Goal: Information Seeking & Learning: Learn about a topic

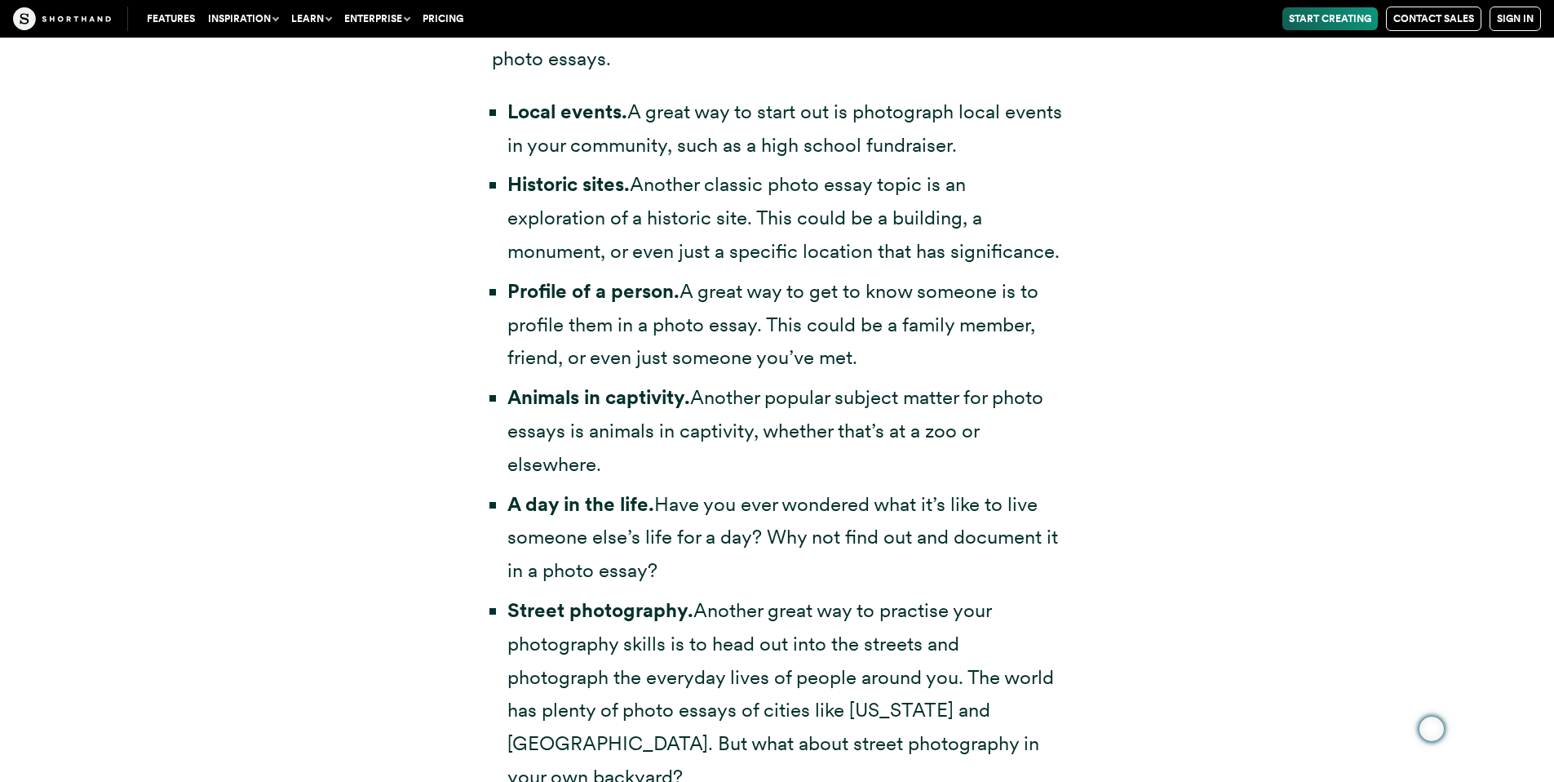
drag, startPoint x: 0, startPoint y: 0, endPoint x: 1566, endPoint y: 89, distance: 1568.1
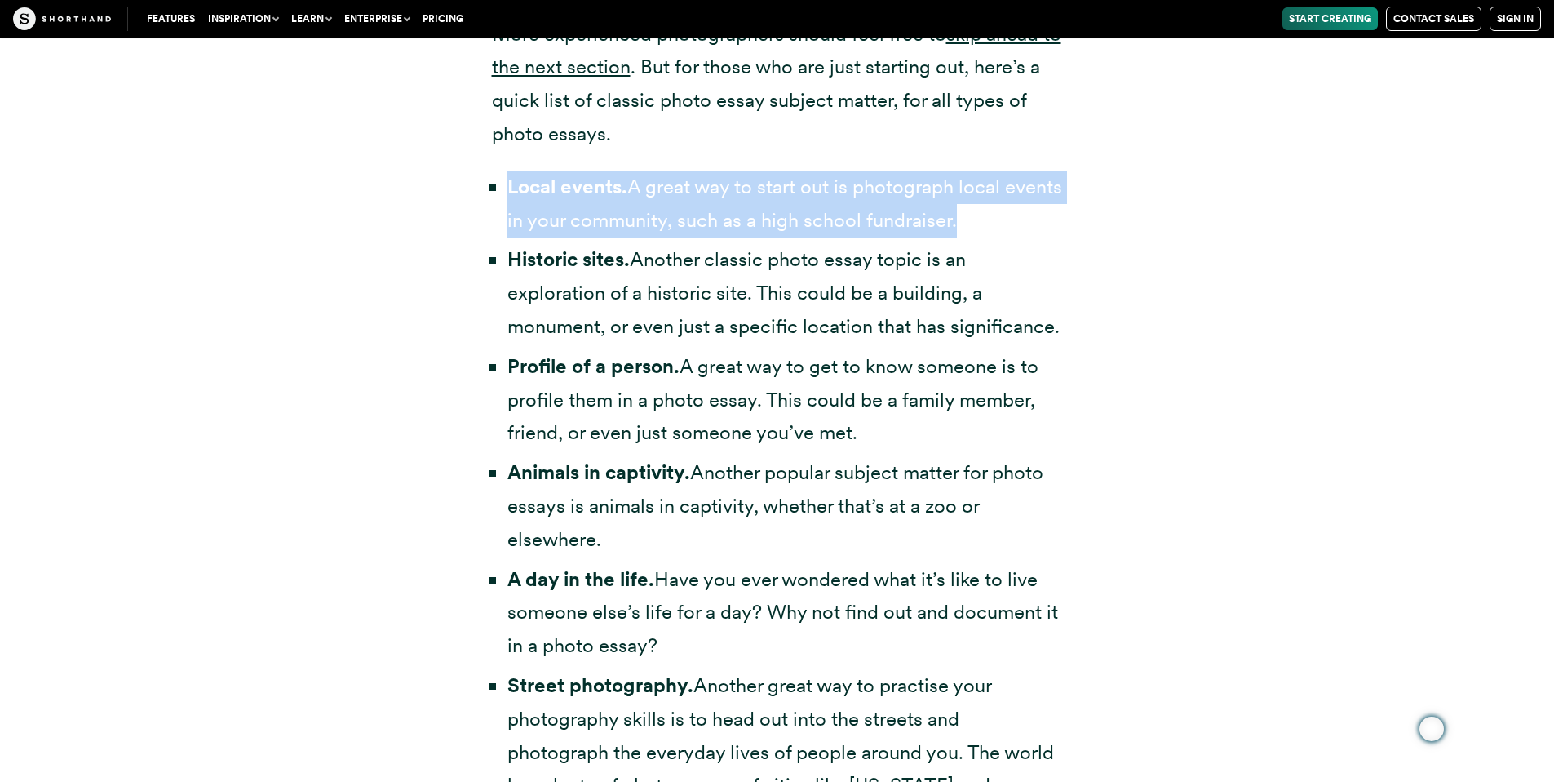
drag, startPoint x: 1566, startPoint y: 89, endPoint x: 489, endPoint y: 184, distance: 1081.1
click at [489, 184] on div "Photo essay topics If you’re looking for photo essay examples, chances are you’…" at bounding box center [777, 660] width 636 height 1812
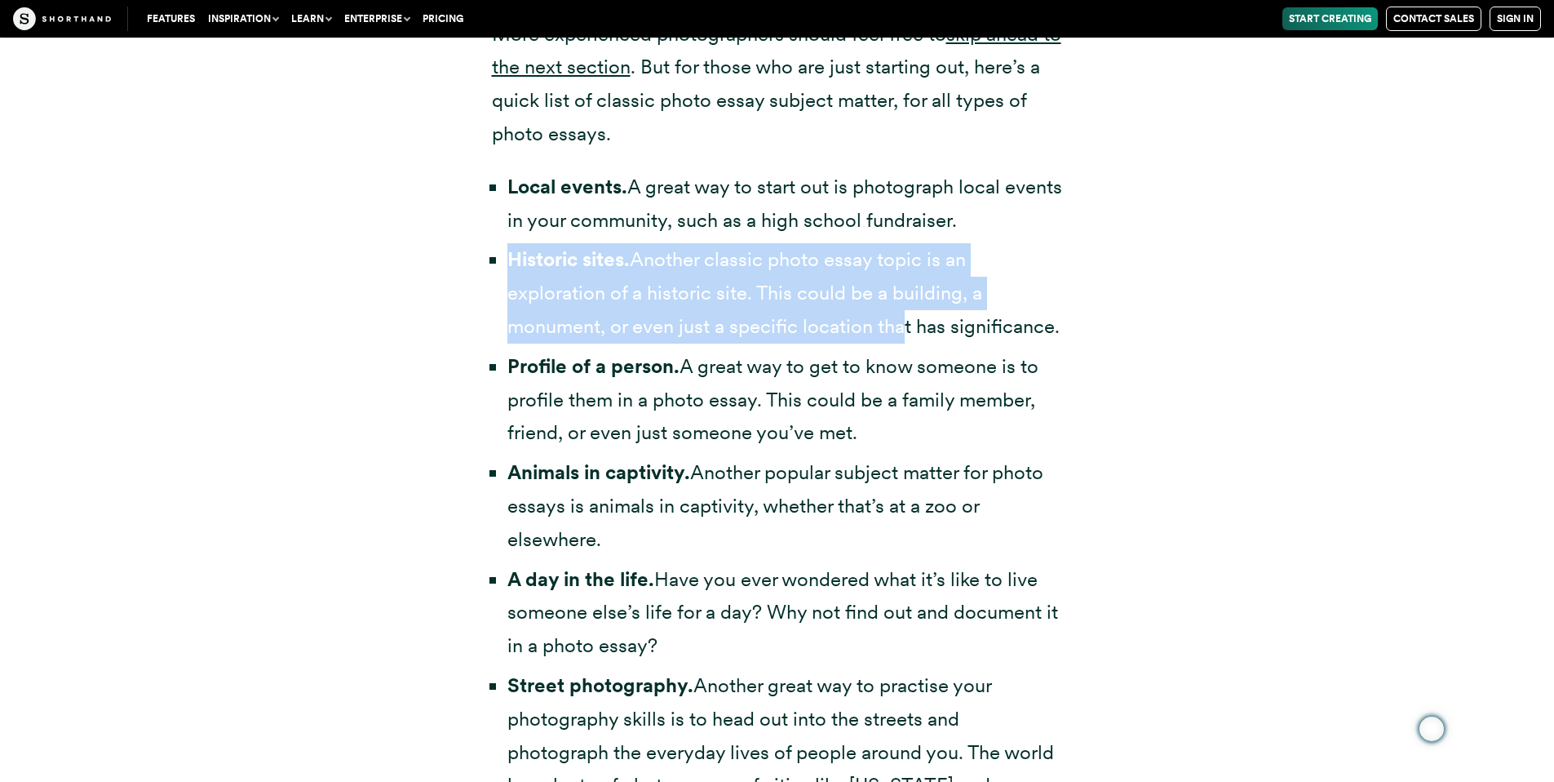
drag, startPoint x: 489, startPoint y: 184, endPoint x: 923, endPoint y: 341, distance: 461.7
click at [923, 341] on li "Historic sites. Another classic photo essay topic is an exploration of a histor…" at bounding box center [785, 293] width 556 height 100
drag, startPoint x: 923, startPoint y: 341, endPoint x: 971, endPoint y: 437, distance: 107.6
click at [971, 437] on li "Profile of a person. A great way to get to know someone is to profile them in a…" at bounding box center [785, 400] width 556 height 100
drag, startPoint x: 971, startPoint y: 437, endPoint x: 657, endPoint y: 538, distance: 329.7
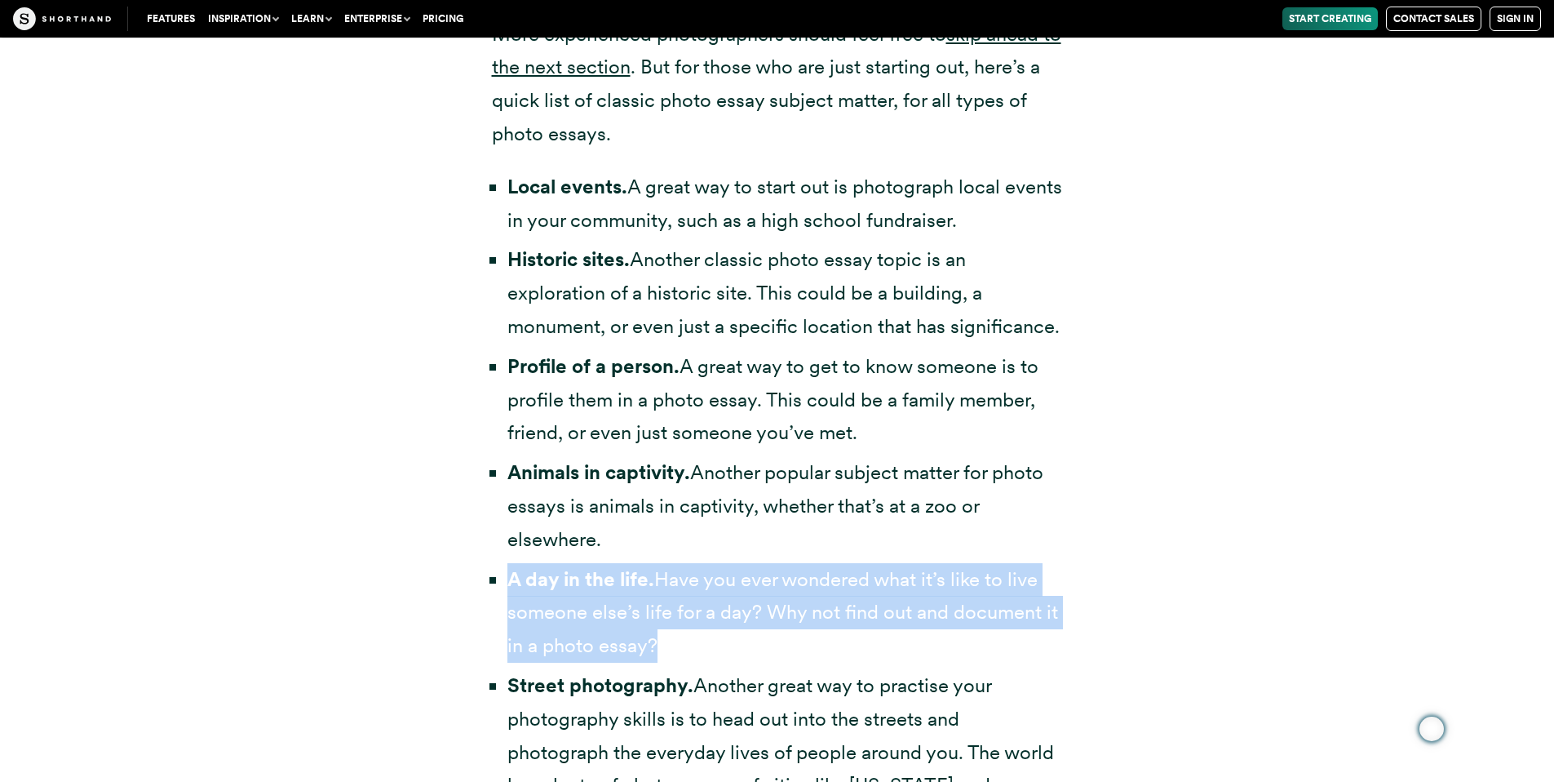
drag, startPoint x: 657, startPoint y: 538, endPoint x: 729, endPoint y: 642, distance: 127.2
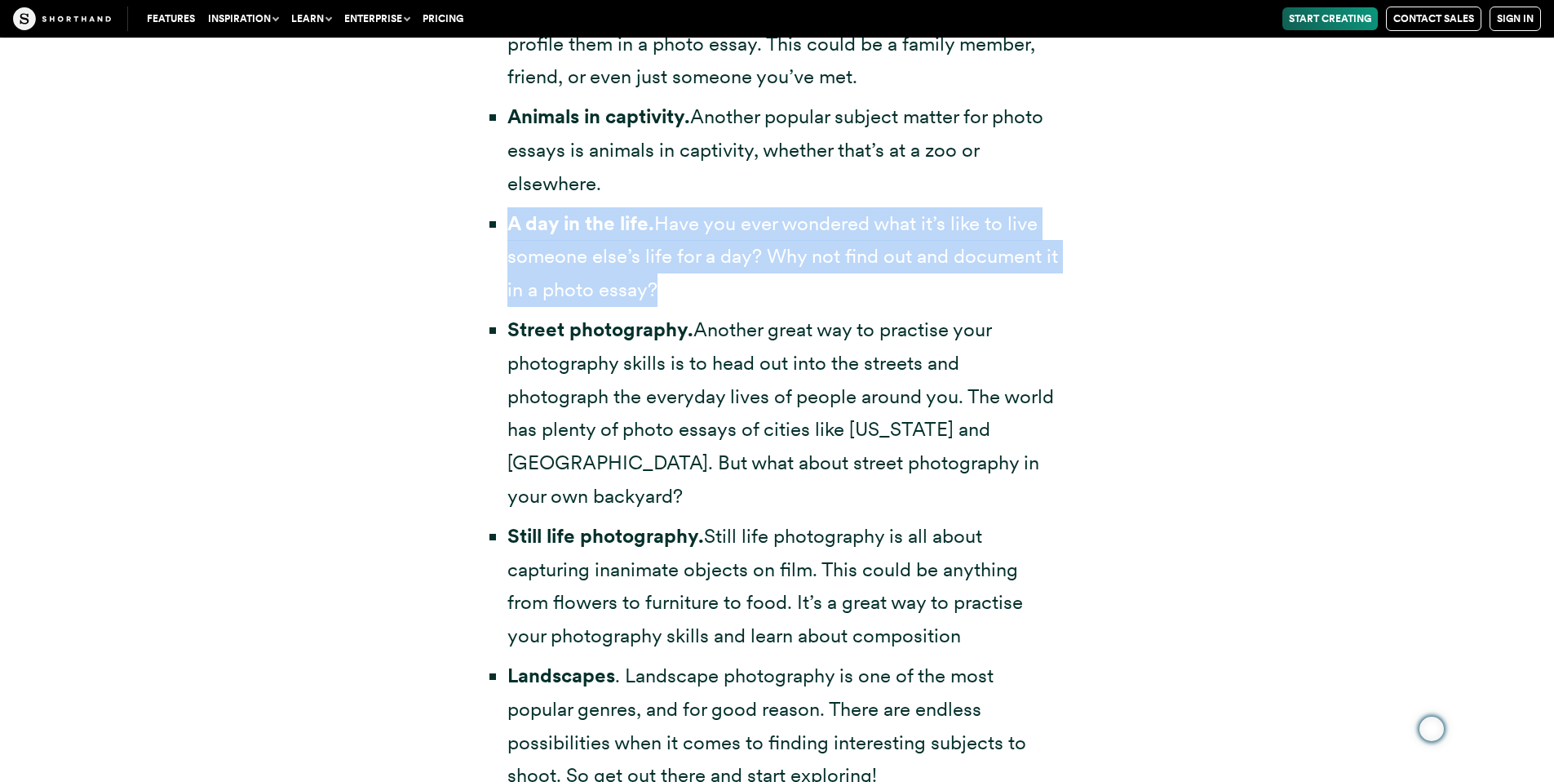
scroll to position [3885, 0]
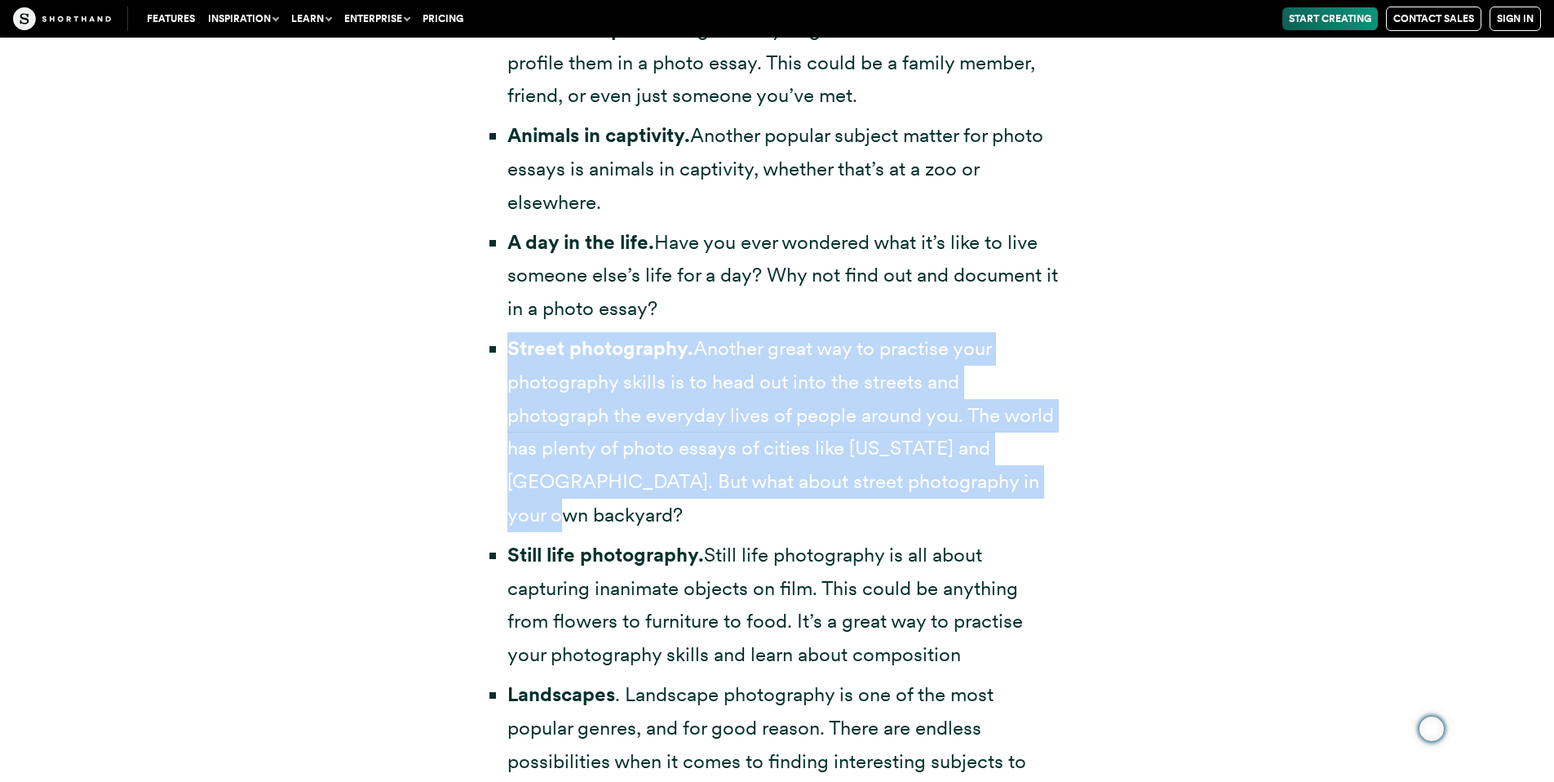
drag, startPoint x: 729, startPoint y: 642, endPoint x: 496, endPoint y: 342, distance: 380.2
click at [507, 342] on li "Street photography. Another great way to practise your photography skills is to…" at bounding box center [785, 432] width 556 height 200
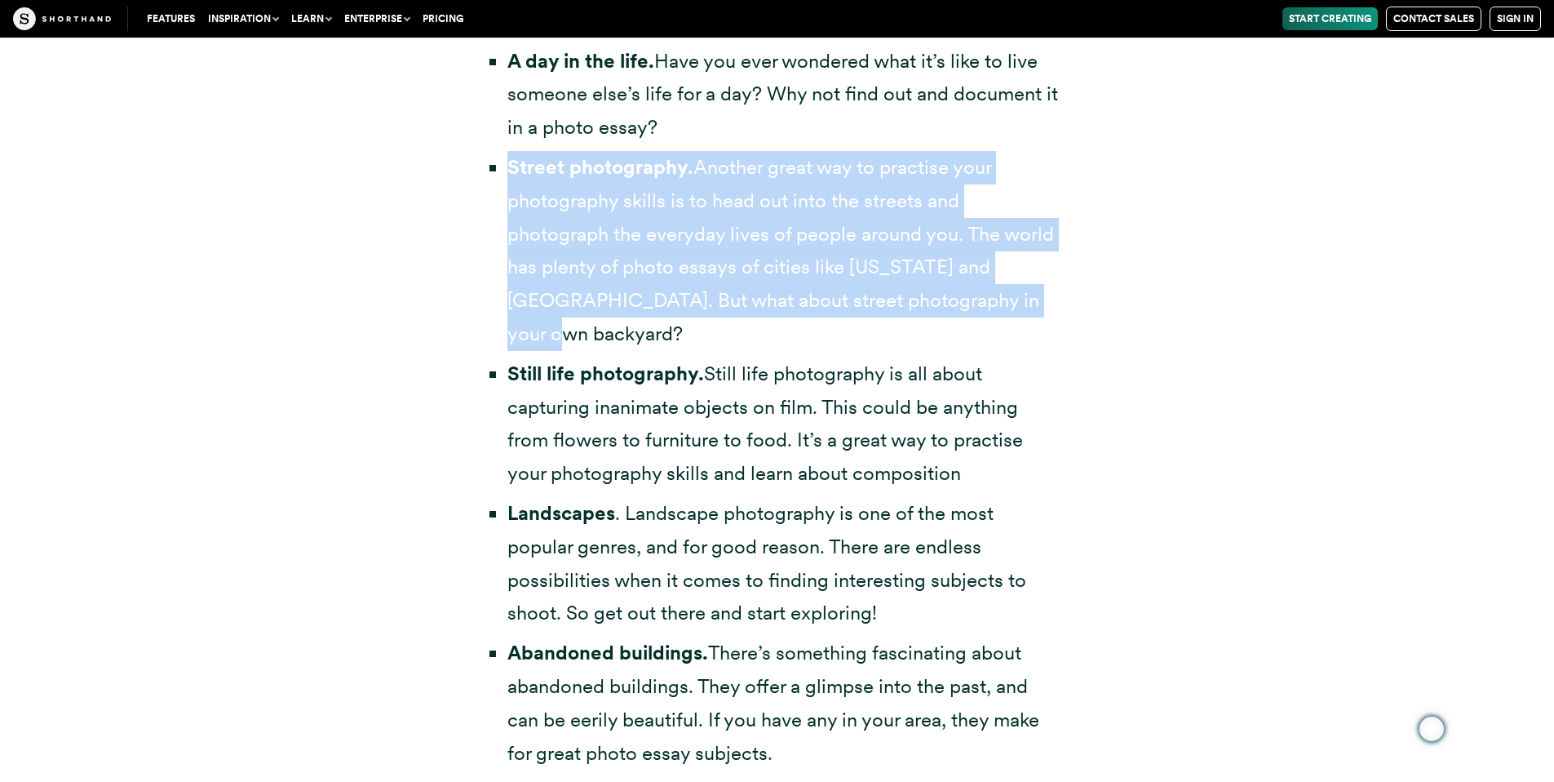
scroll to position [4029, 0]
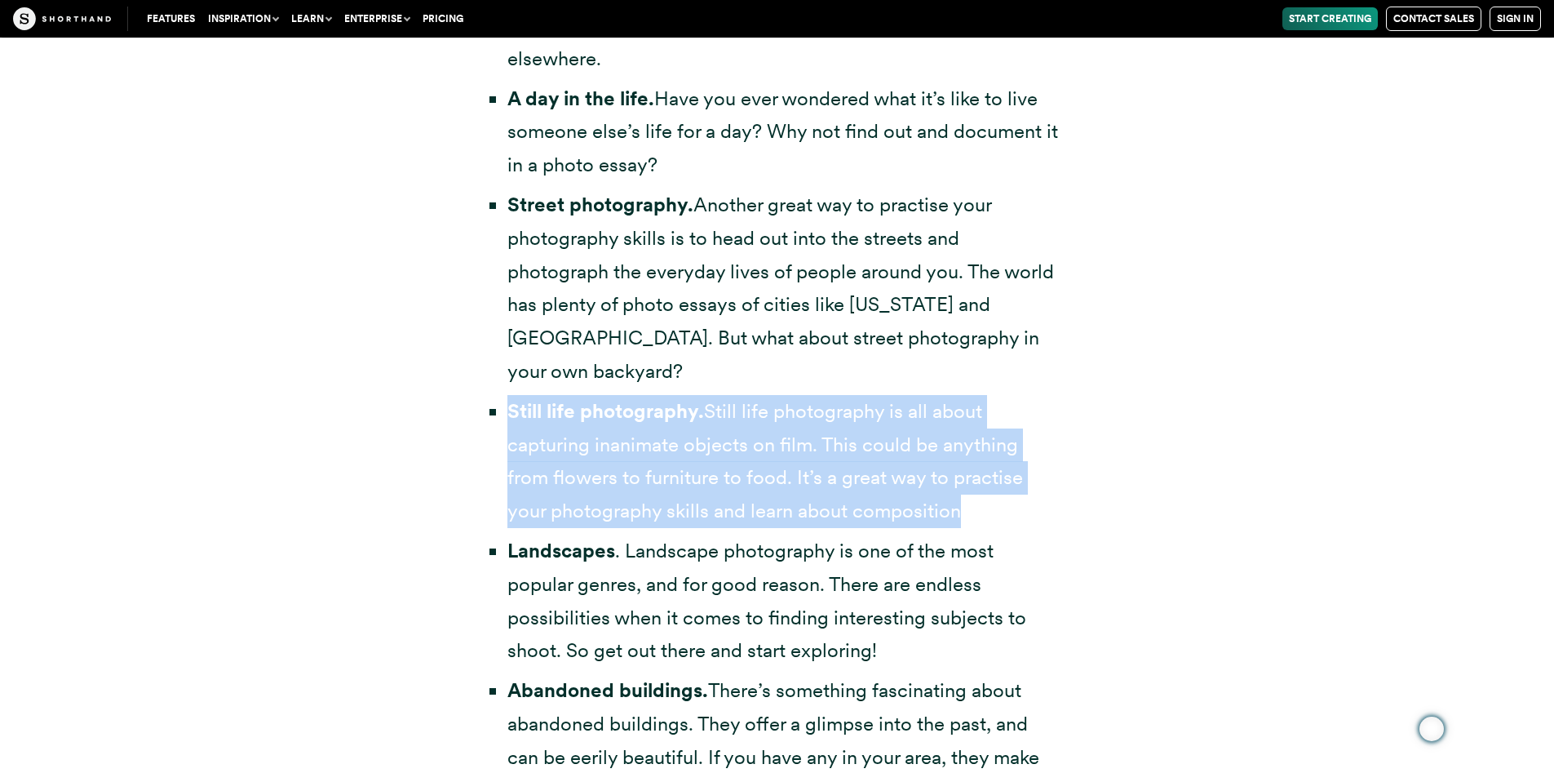
drag, startPoint x: 496, startPoint y: 342, endPoint x: 1183, endPoint y: 468, distance: 698.5
click at [1183, 468] on div "Photo essay topics If you’re looking for photo essay examples, chances are you’…" at bounding box center [777, 179] width 1273 height 1812
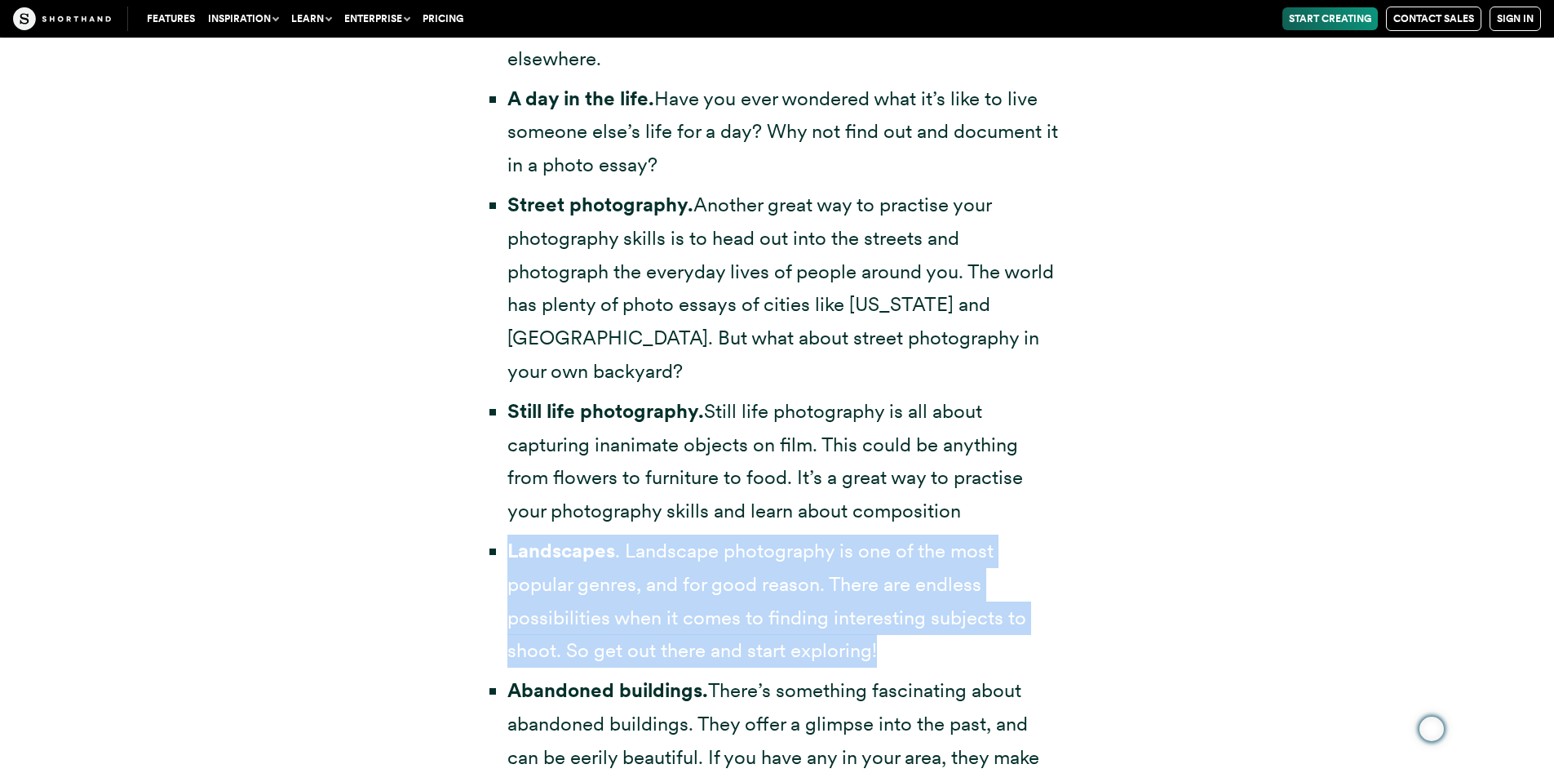
drag, startPoint x: 1183, startPoint y: 468, endPoint x: 507, endPoint y: 516, distance: 678.0
click at [507, 534] on li "Landscapes . Landscape photography is one of the most popular genres, and for g…" at bounding box center [785, 600] width 556 height 133
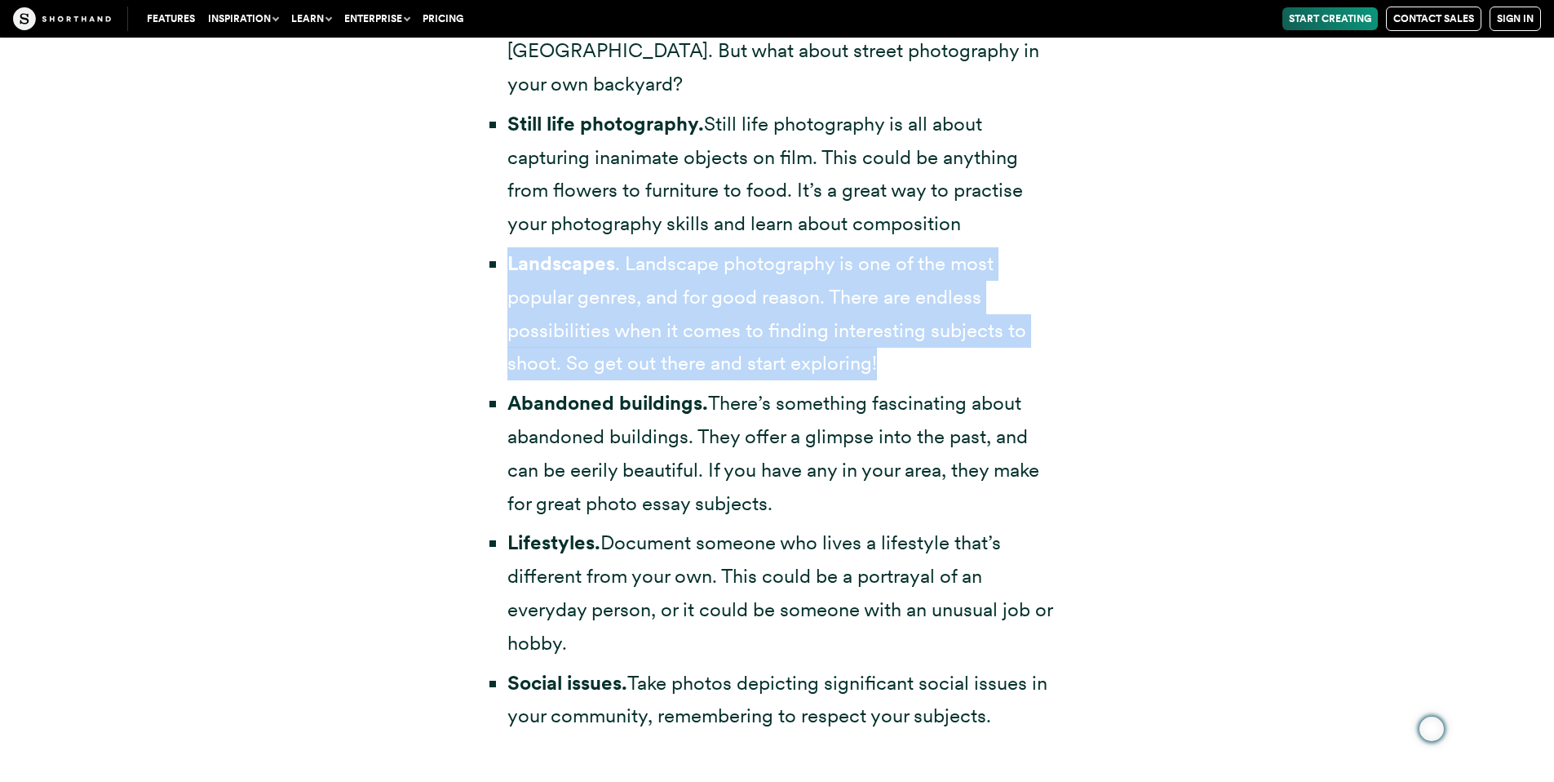
scroll to position [4278, 0]
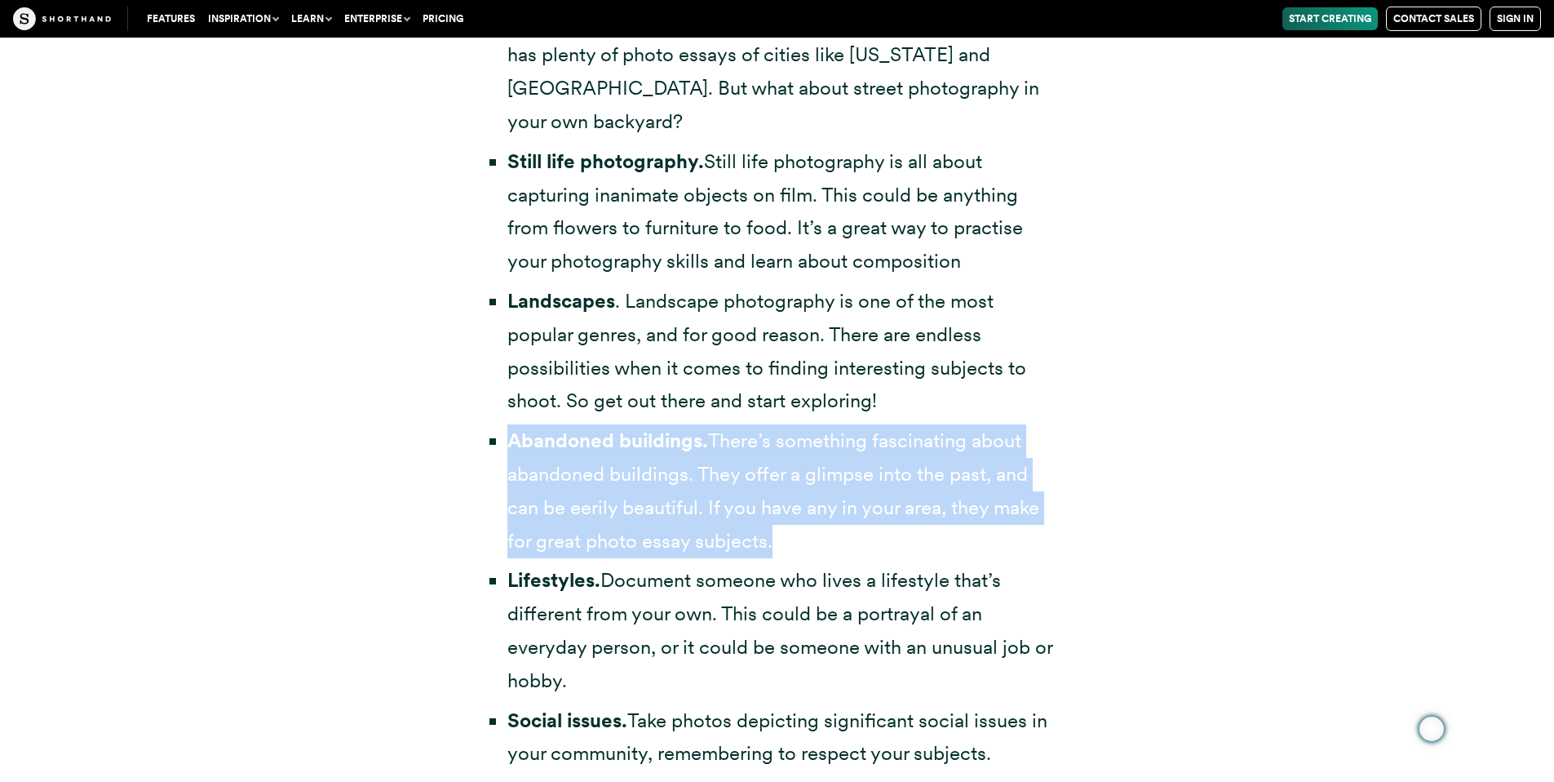
drag, startPoint x: 507, startPoint y: 516, endPoint x: 489, endPoint y: 410, distance: 108.4
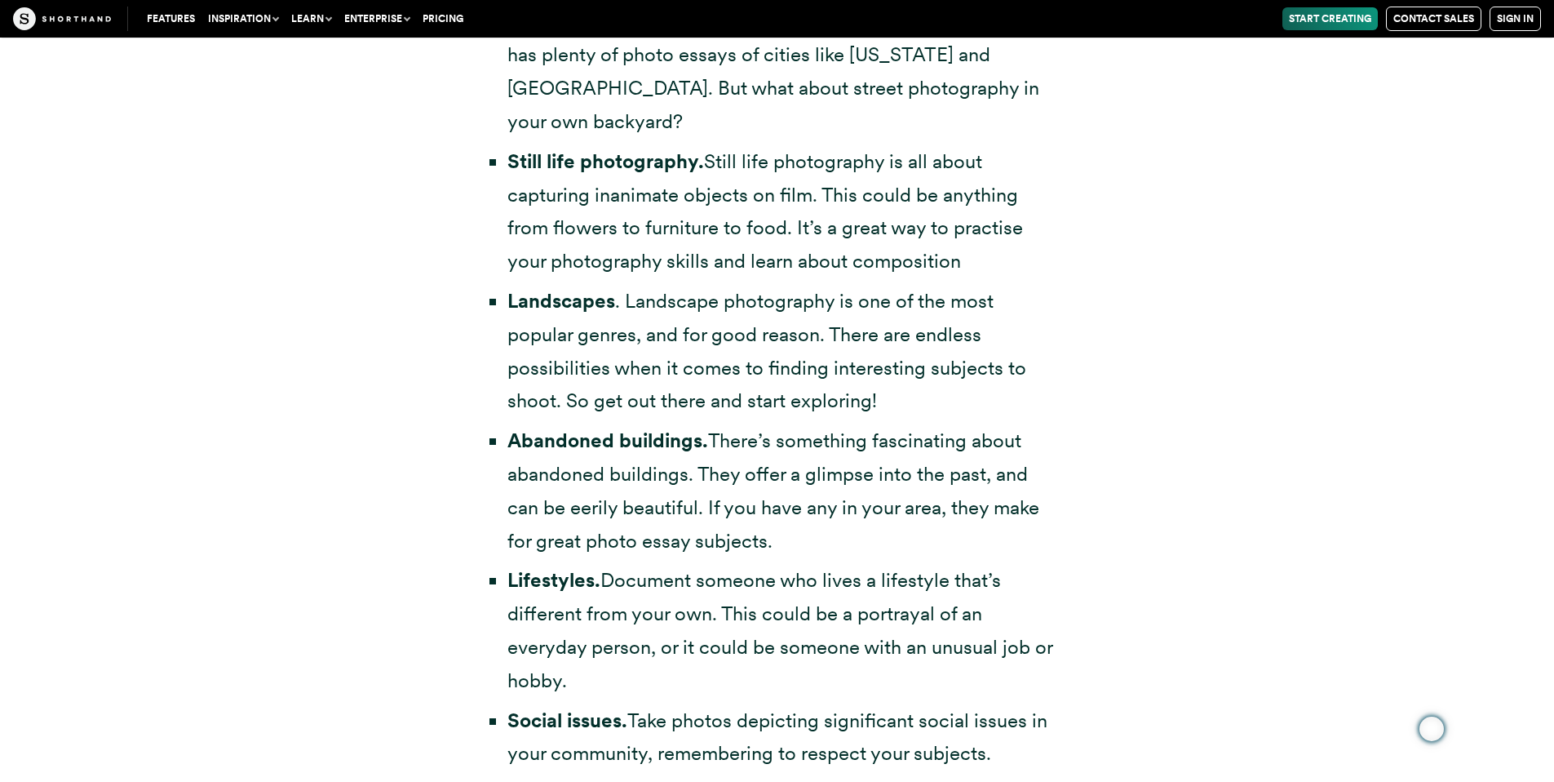
drag, startPoint x: 489, startPoint y: 410, endPoint x: 983, endPoint y: 538, distance: 510.7
click at [983, 564] on li "Lifestyles. Document someone who lives a lifestyle that’s different from your o…" at bounding box center [785, 630] width 556 height 133
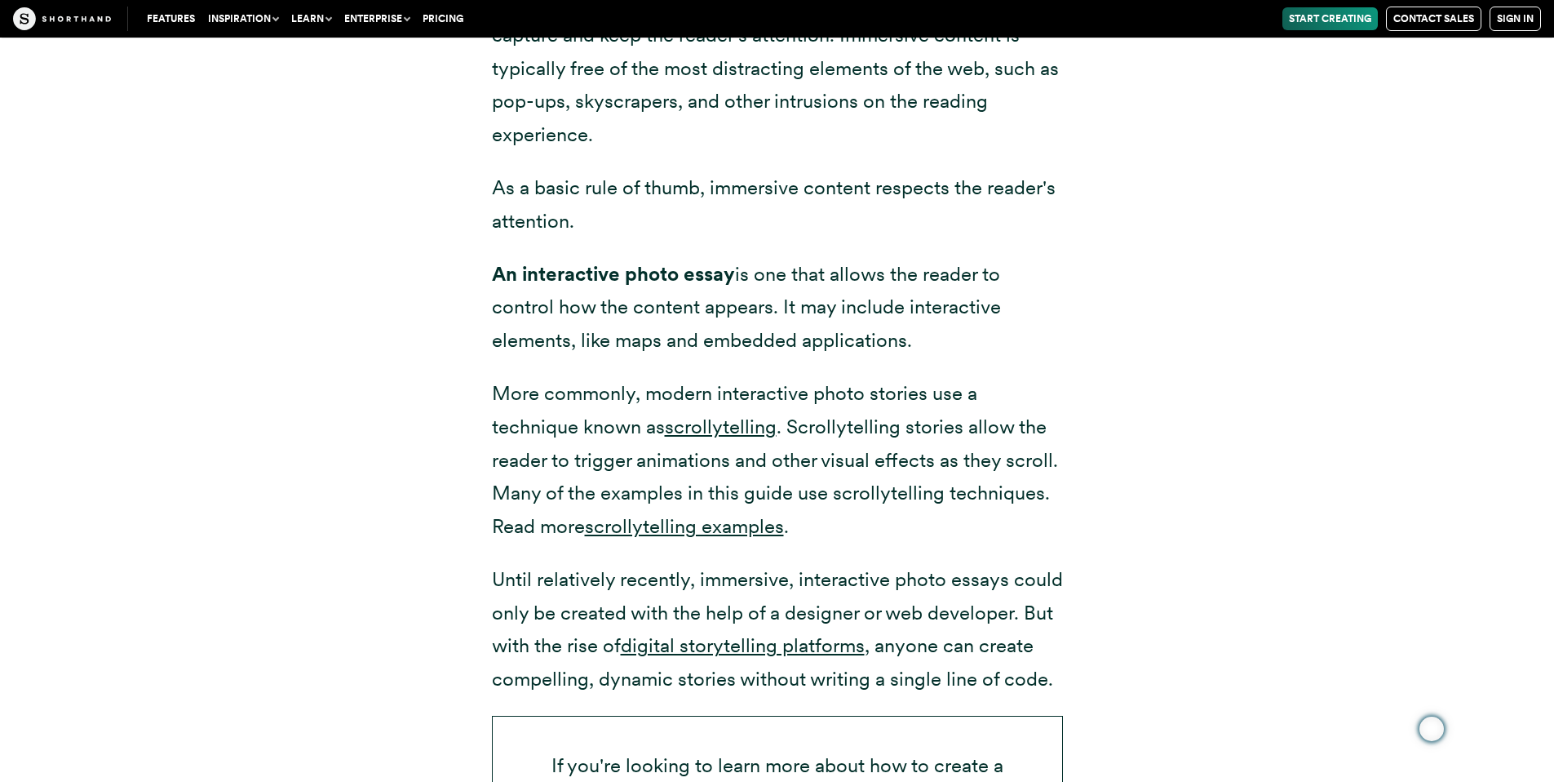
scroll to position [2317, 0]
